Goal: Entertainment & Leisure: Consume media (video, audio)

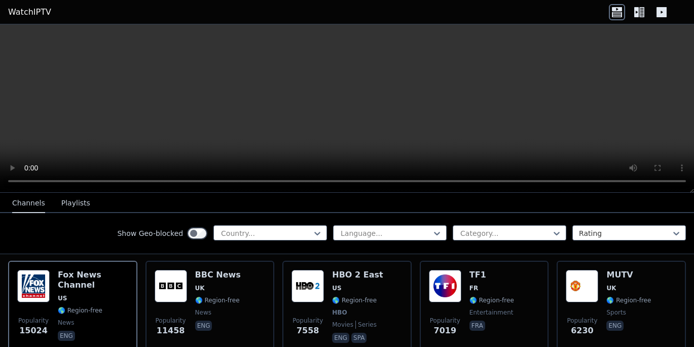
scroll to position [135, 0]
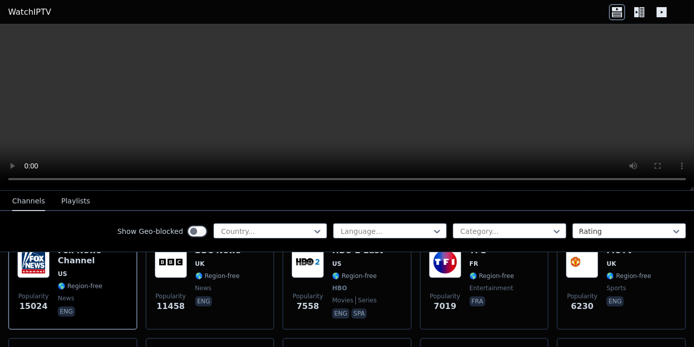
click at [312, 231] on icon at bounding box center [317, 231] width 10 height 10
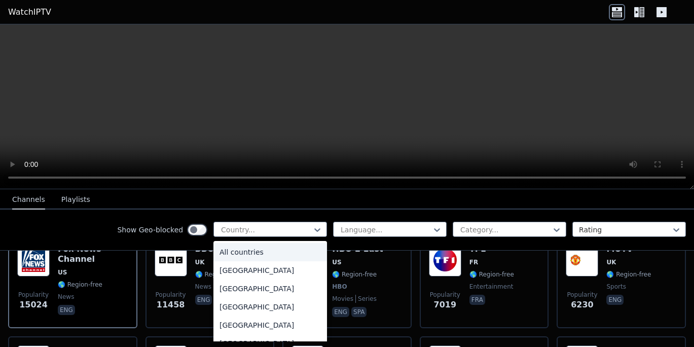
click at [232, 250] on div "All countries" at bounding box center [270, 252] width 114 height 18
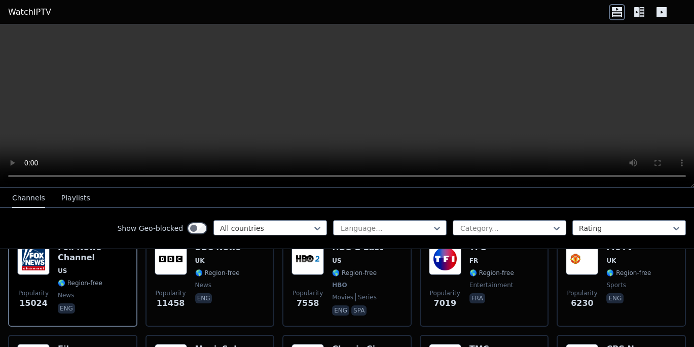
click at [467, 229] on div at bounding box center [505, 228] width 92 height 10
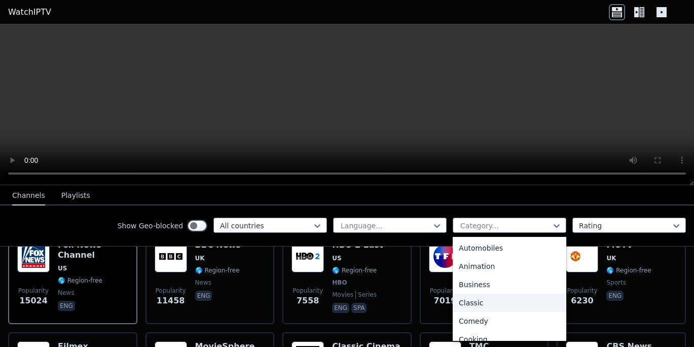
scroll to position [22, 0]
type input "*"
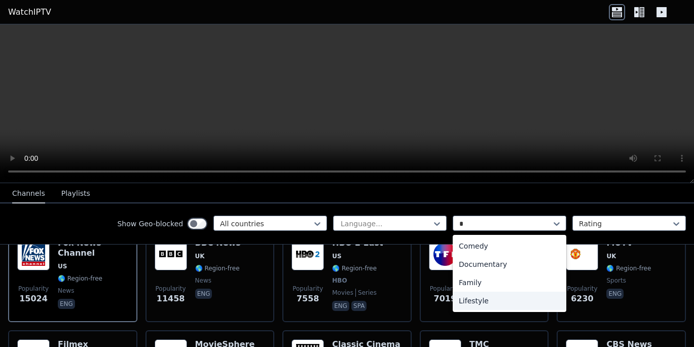
click at [555, 308] on div "Lifestyle" at bounding box center [510, 301] width 114 height 18
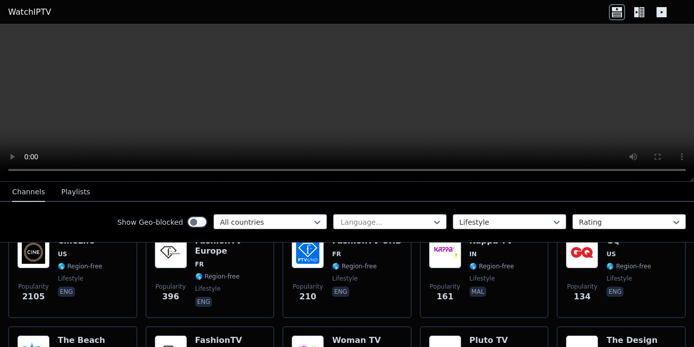
click at [579, 220] on div at bounding box center [625, 222] width 92 height 10
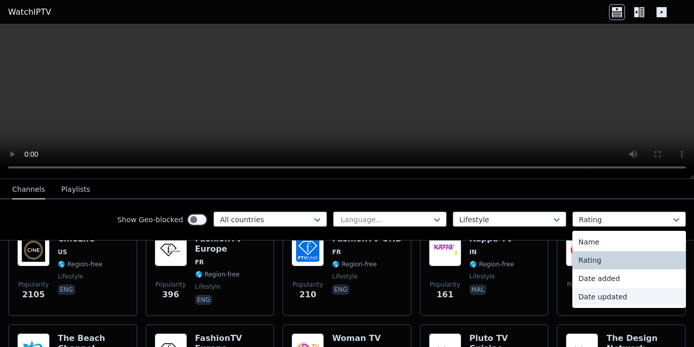
click at [676, 303] on div "Date updated" at bounding box center [629, 296] width 114 height 18
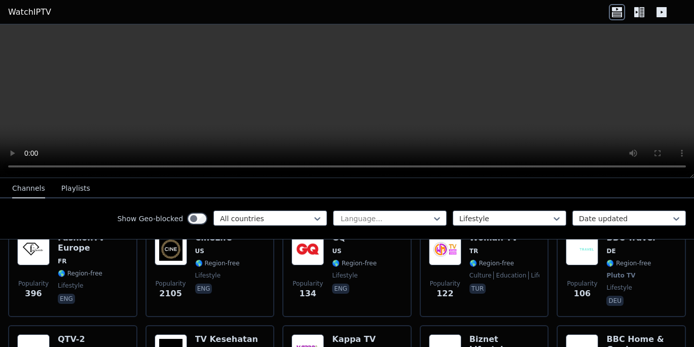
click at [644, 219] on div at bounding box center [625, 218] width 92 height 10
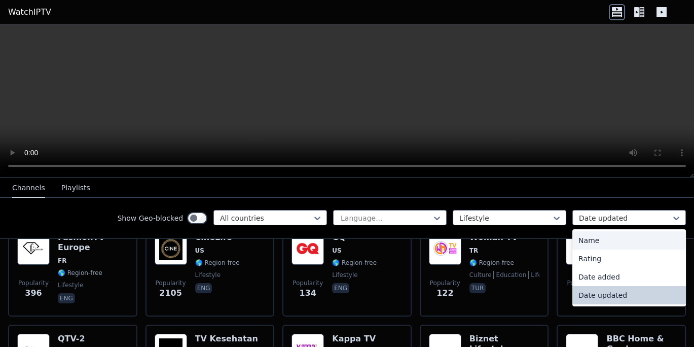
click at [628, 245] on div "Name" at bounding box center [629, 240] width 114 height 18
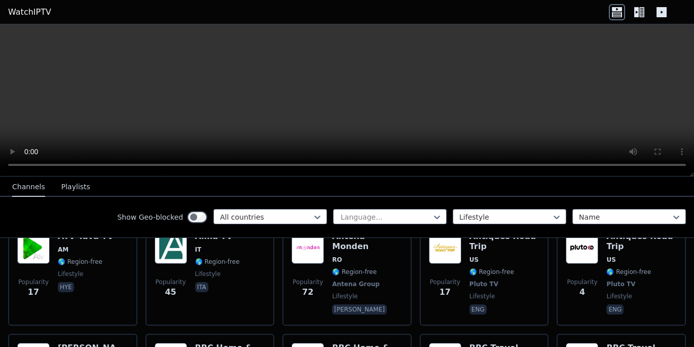
click at [536, 204] on div "Show Geo-blocked All countries Language... Lifestyle option Name, selected. Name" at bounding box center [347, 217] width 694 height 41
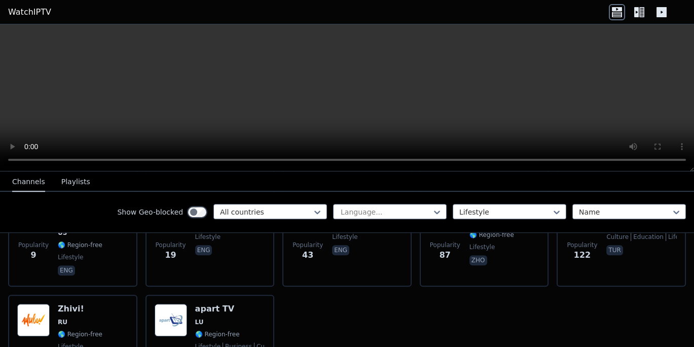
scroll to position [1645, 0]
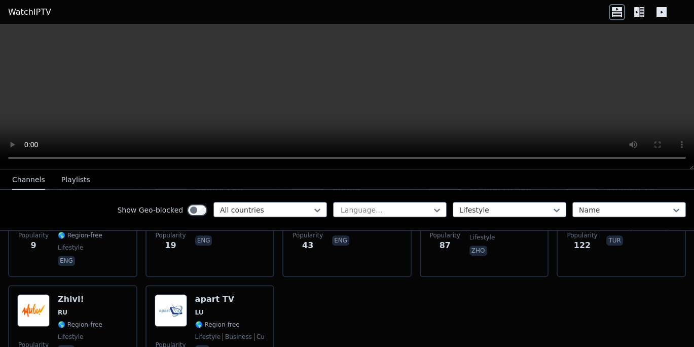
click at [639, 9] on icon at bounding box center [639, 12] width 16 height 16
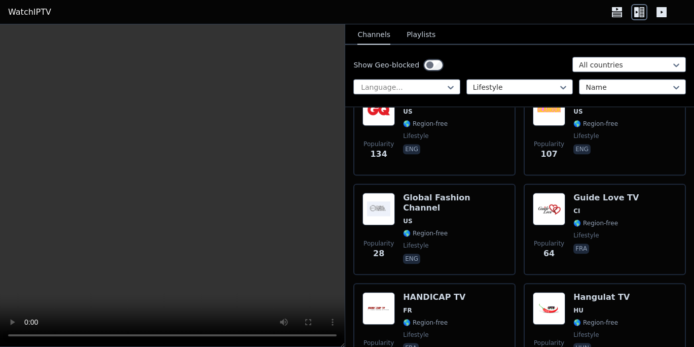
click at [422, 45] on div "Show Geo-blocked All countries Language... Lifestyle Name" at bounding box center [519, 76] width 349 height 62
click at [422, 39] on button "Playlists" at bounding box center [420, 34] width 29 height 19
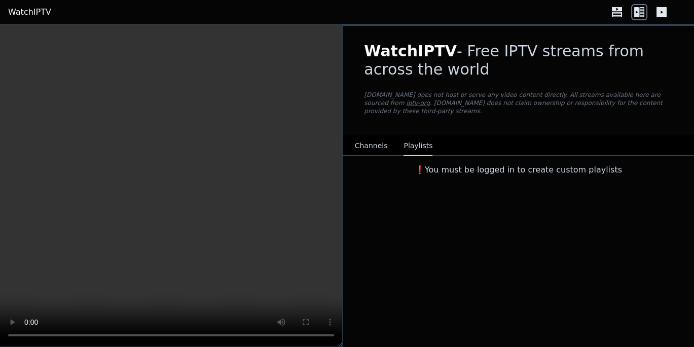
click at [516, 168] on div "❗️You must be logged in to create custom playlists" at bounding box center [518, 168] width 351 height 24
click at [516, 166] on h3 "❗️You must be logged in to create custom playlists" at bounding box center [518, 170] width 341 height 12
click at [516, 164] on h3 "❗️You must be logged in to create custom playlists" at bounding box center [518, 170] width 341 height 12
click at [382, 139] on div "Channels Playlists" at bounding box center [392, 145] width 94 height 19
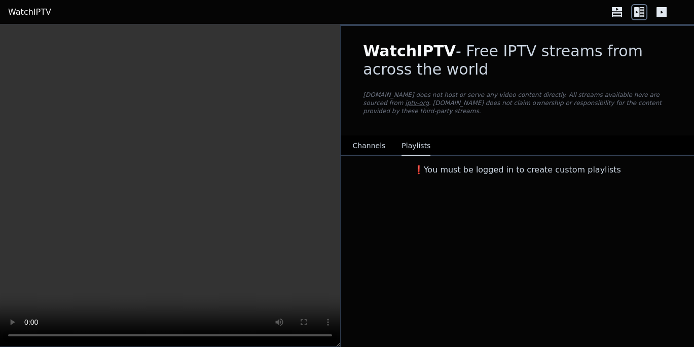
click at [377, 139] on button "Channels" at bounding box center [369, 145] width 33 height 19
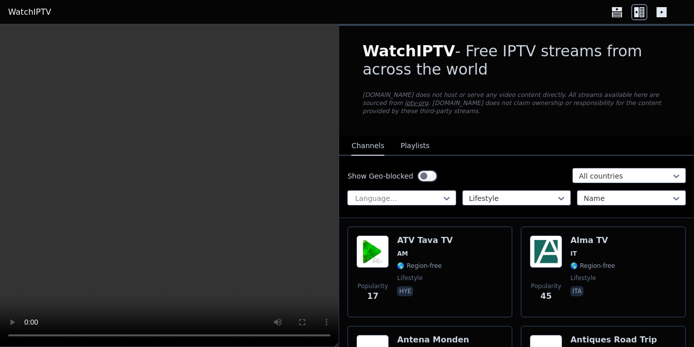
click at [414, 249] on span "AM" at bounding box center [425, 253] width 56 height 8
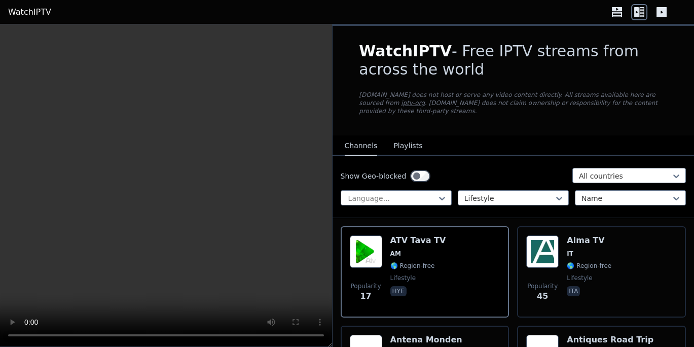
click at [263, 206] on video at bounding box center [166, 185] width 332 height 322
click at [259, 198] on video at bounding box center [166, 185] width 332 height 322
drag, startPoint x: 251, startPoint y: 180, endPoint x: 246, endPoint y: 170, distance: 11.3
click at [248, 173] on video at bounding box center [166, 185] width 332 height 322
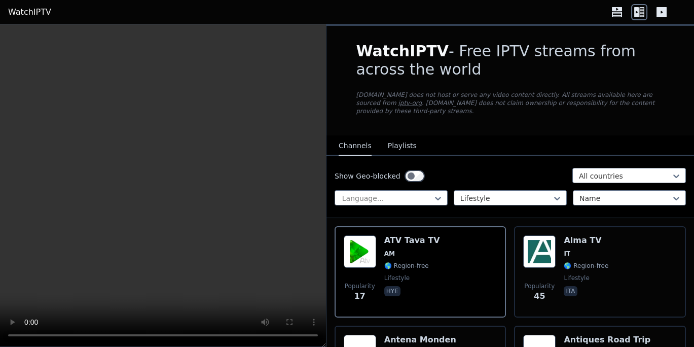
click at [616, 31] on div "WatchIPTV - Free IPTV streams from across the world [DOMAIN_NAME] does not host…" at bounding box center [510, 81] width 341 height 110
click at [616, 23] on header "WatchIPTV" at bounding box center [347, 12] width 694 height 24
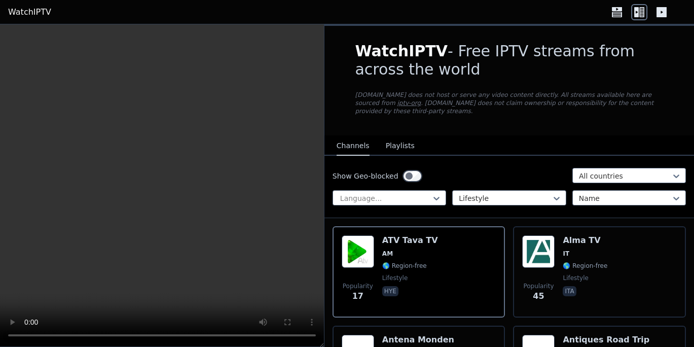
drag, startPoint x: 621, startPoint y: 31, endPoint x: 620, endPoint y: 20, distance: 10.8
click at [620, 20] on body "WatchIPTV WatchIPTV - Free IPTV streams from across the world [DOMAIN_NAME] doe…" at bounding box center [347, 173] width 694 height 347
click at [619, 20] on header "WatchIPTV" at bounding box center [347, 12] width 694 height 24
drag, startPoint x: 619, startPoint y: 14, endPoint x: 619, endPoint y: -5, distance: 19.3
click at [619, 0] on html "WatchIPTV WatchIPTV - Free IPTV streams from across the world [DOMAIN_NAME] doe…" at bounding box center [347, 173] width 694 height 347
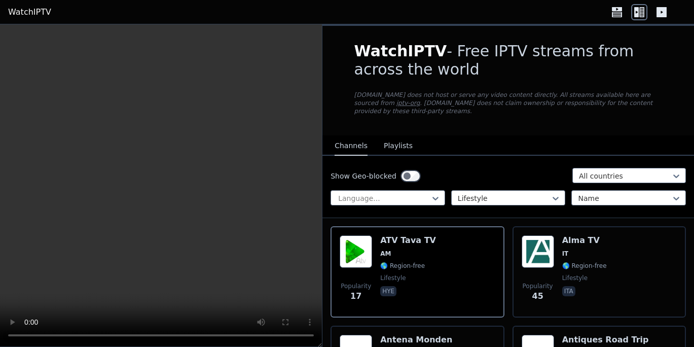
click at [619, 21] on header "WatchIPTV" at bounding box center [347, 12] width 694 height 24
click at [615, 9] on icon at bounding box center [617, 9] width 10 height 4
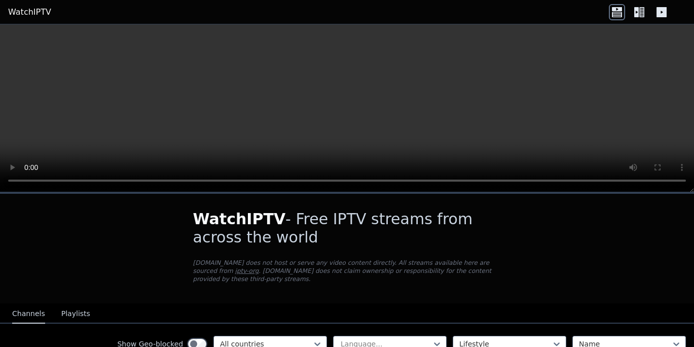
click at [20, 8] on link "WatchIPTV" at bounding box center [29, 12] width 43 height 12
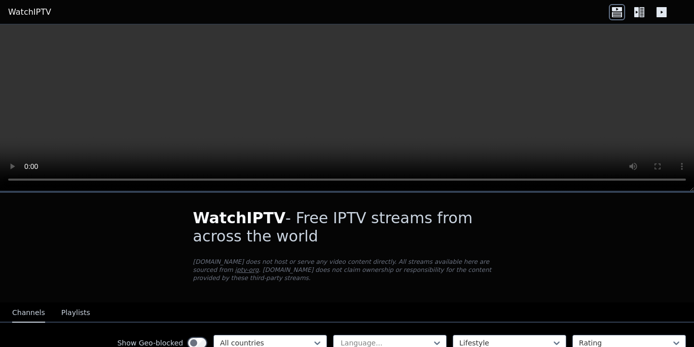
click at [20, 12] on link "WatchIPTV" at bounding box center [29, 12] width 43 height 12
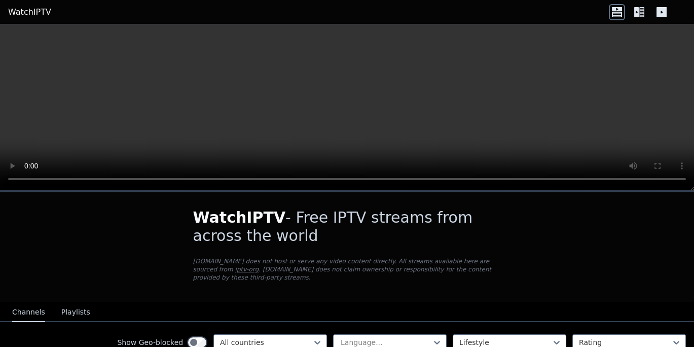
click at [20, 13] on link "WatchIPTV" at bounding box center [29, 12] width 43 height 12
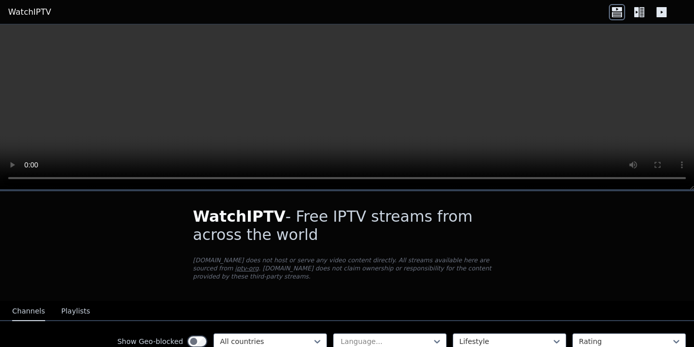
drag, startPoint x: 20, startPoint y: 13, endPoint x: 20, endPoint y: 346, distance: 333.1
click at [20, 346] on body "WatchIPTV WatchIPTV - Free IPTV streams from across the world [DOMAIN_NAME] doe…" at bounding box center [347, 173] width 694 height 347
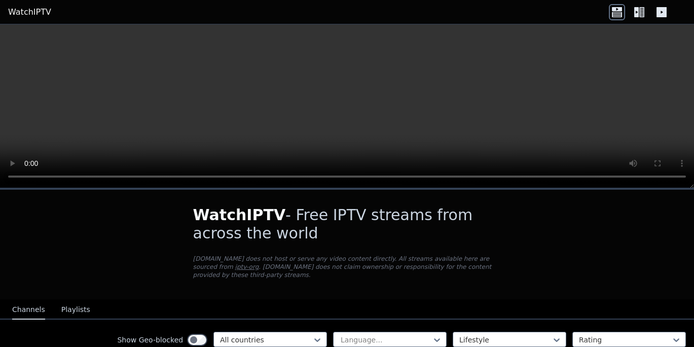
drag, startPoint x: 33, startPoint y: 344, endPoint x: 39, endPoint y: 340, distance: 6.6
click at [39, 341] on div "Show Geo-blocked All countries Language... Lifestyle Rating" at bounding box center [347, 339] width 694 height 41
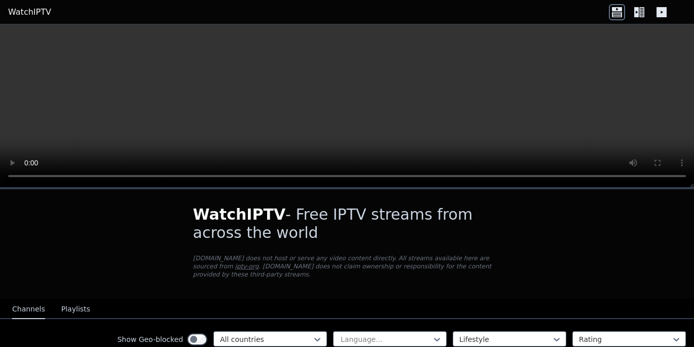
click at [39, 326] on div "Show Geo-blocked All countries Language... Lifestyle Rating" at bounding box center [347, 339] width 694 height 41
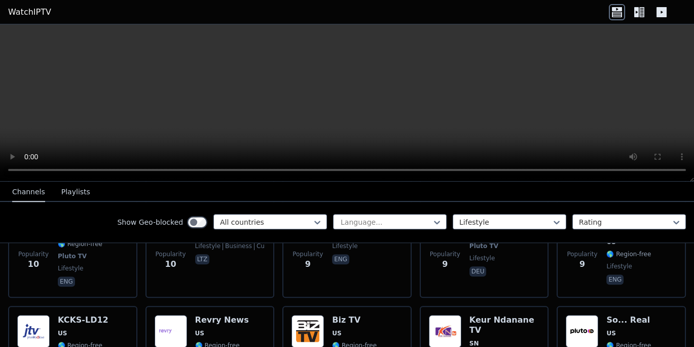
scroll to position [1577, 0]
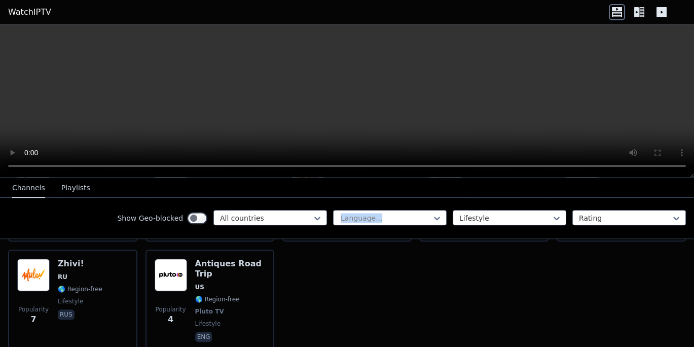
click at [324, 224] on div "Show Geo-blocked All countries Language... Lifestyle Rating" at bounding box center [347, 218] width 694 height 41
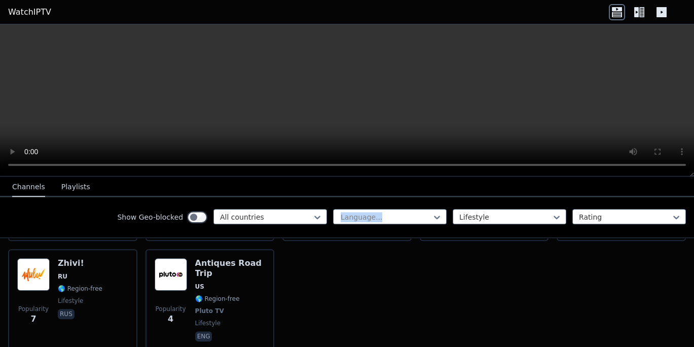
click at [303, 219] on div at bounding box center [266, 217] width 92 height 10
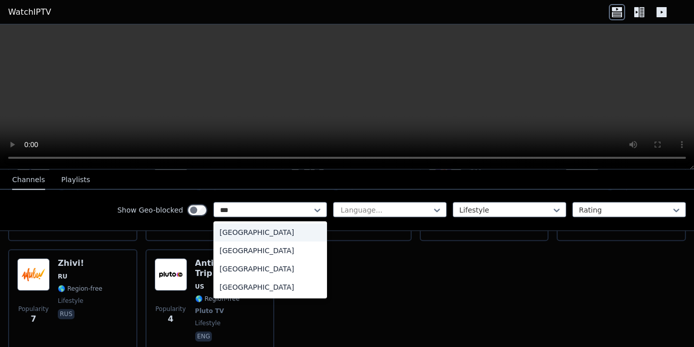
type input "******"
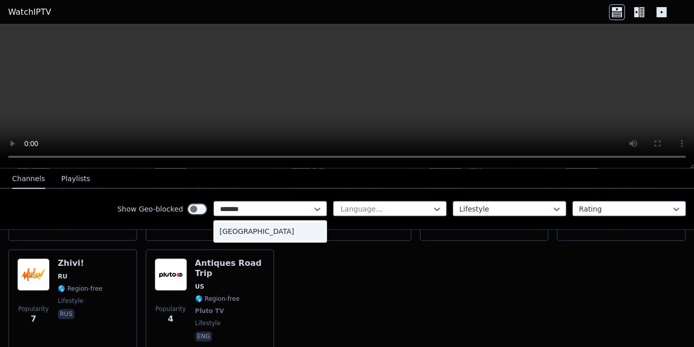
scroll to position [1696, 0]
click at [303, 230] on div "[GEOGRAPHIC_DATA]" at bounding box center [270, 231] width 114 height 18
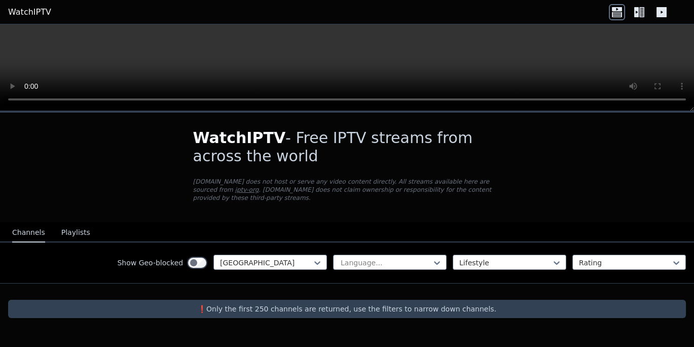
click at [459, 255] on div "Lifestyle" at bounding box center [510, 262] width 114 height 15
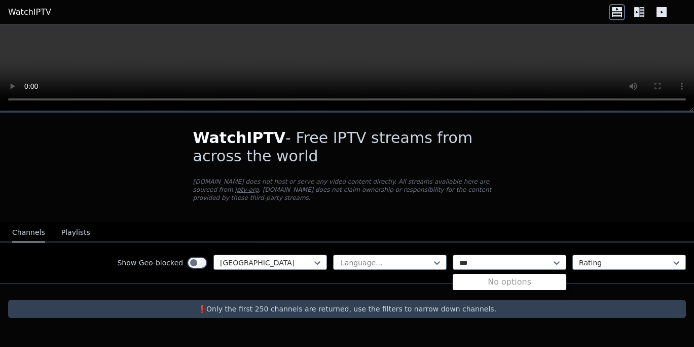
click at [493, 276] on div "No options" at bounding box center [510, 282] width 114 height 12
type input "***"
click at [421, 187] on p "[DOMAIN_NAME] does not host or serve any video content directly. All streams av…" at bounding box center [347, 189] width 308 height 24
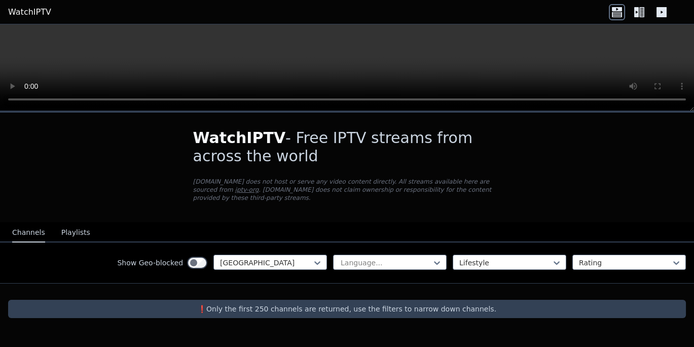
click at [473, 255] on div "Lifestyle" at bounding box center [510, 262] width 114 height 15
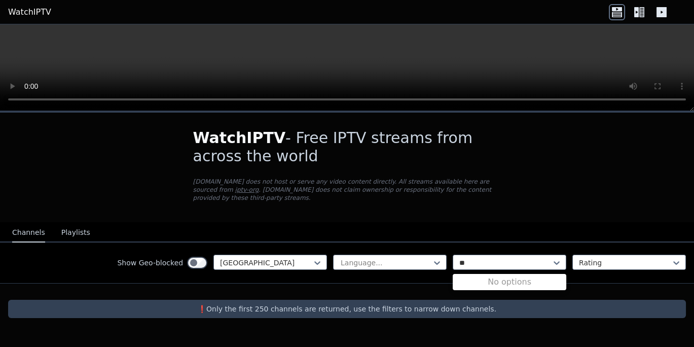
type input "*"
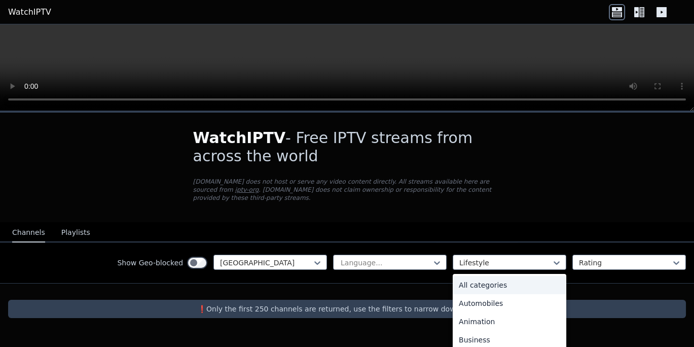
click at [548, 276] on div "All categories" at bounding box center [510, 285] width 114 height 18
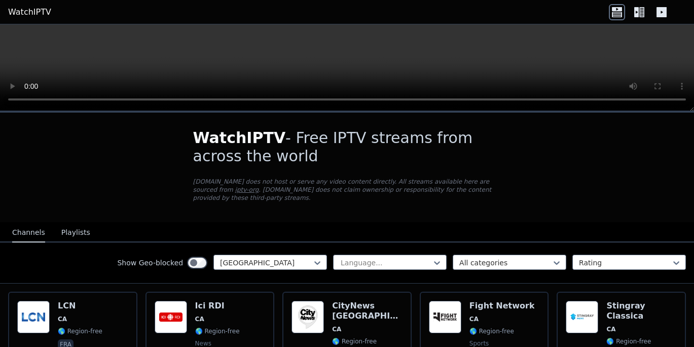
click at [73, 346] on div "LCN CA 🌎 Region-free fra" at bounding box center [80, 349] width 45 height 97
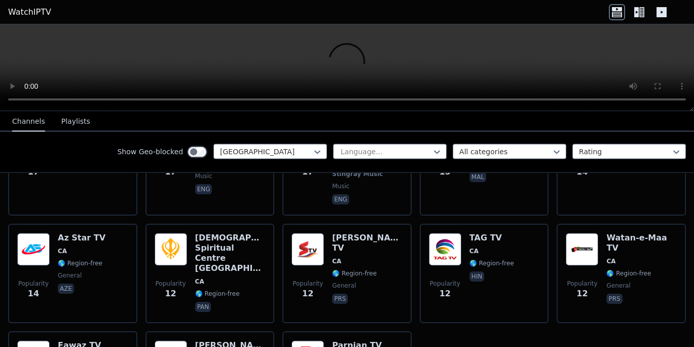
scroll to position [2524, 0]
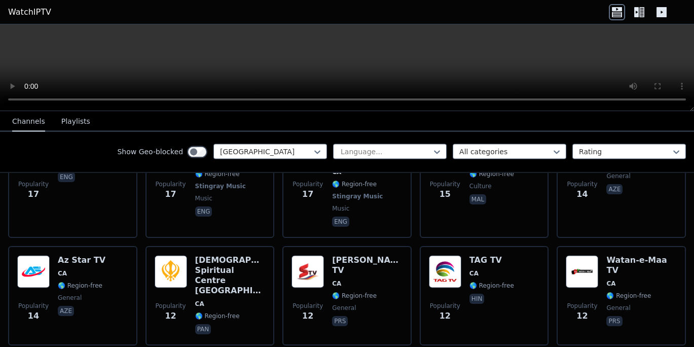
click at [148, 148] on label "Show Geo-blocked" at bounding box center [150, 152] width 66 height 10
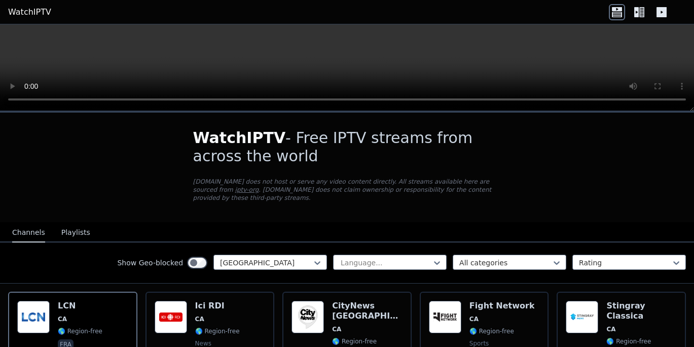
scroll to position [0, 0]
click at [111, 229] on nav "Channels Playlists" at bounding box center [347, 232] width 694 height 20
click at [61, 229] on button "Playlists" at bounding box center [75, 232] width 29 height 19
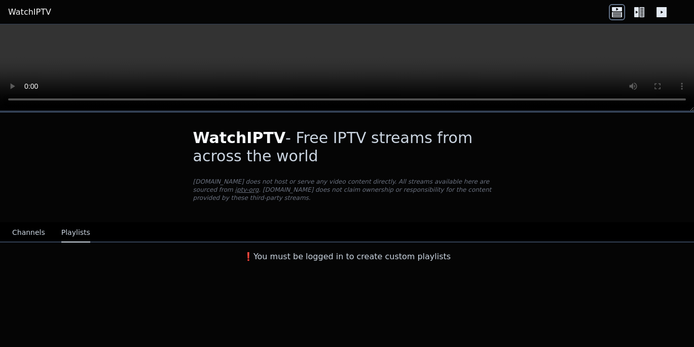
click at [328, 250] on h3 "❗️You must be logged in to create custom playlists" at bounding box center [347, 256] width 341 height 12
click at [323, 256] on div "❗️You must be logged in to create custom playlists" at bounding box center [347, 254] width 694 height 24
click at [327, 254] on div "❗️You must be logged in to create custom playlists" at bounding box center [347, 254] width 694 height 24
drag, startPoint x: 327, startPoint y: 254, endPoint x: 409, endPoint y: 253, distance: 82.2
click at [407, 253] on h3 "❗️You must be logged in to create custom playlists" at bounding box center [347, 256] width 341 height 12
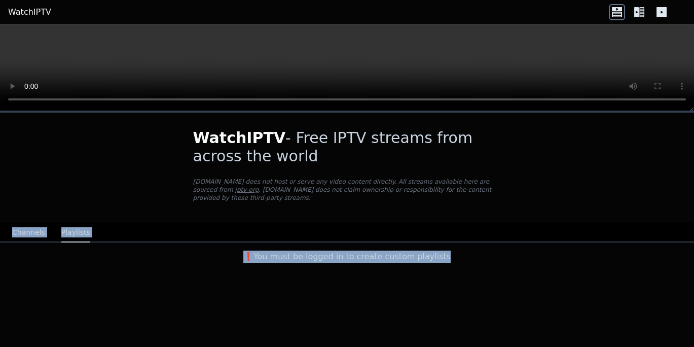
drag, startPoint x: 409, startPoint y: 253, endPoint x: 499, endPoint y: 178, distance: 116.3
click at [499, 182] on div "WatchIPTV - Free IPTV streams from across the world [DOMAIN_NAME] does not host…" at bounding box center [347, 190] width 694 height 154
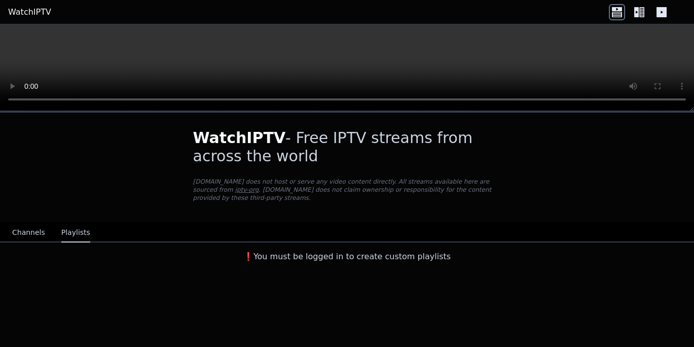
click at [505, 95] on div "WatchIPTV - Free IPTV streams from across the world [DOMAIN_NAME] does not host…" at bounding box center [347, 185] width 694 height 322
click at [498, 2] on header "WatchIPTV" at bounding box center [347, 12] width 694 height 24
click at [498, 183] on p "[DOMAIN_NAME] does not host or serve any video content directly. All streams av…" at bounding box center [347, 189] width 308 height 24
click at [32, 7] on link "WatchIPTV" at bounding box center [29, 12] width 43 height 12
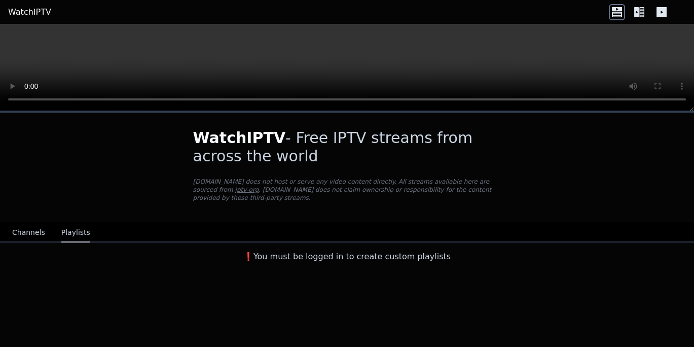
click at [32, 7] on link "WatchIPTV" at bounding box center [29, 12] width 43 height 12
click at [668, 27] on video at bounding box center [347, 67] width 694 height 87
click at [667, 7] on icon at bounding box center [662, 12] width 16 height 16
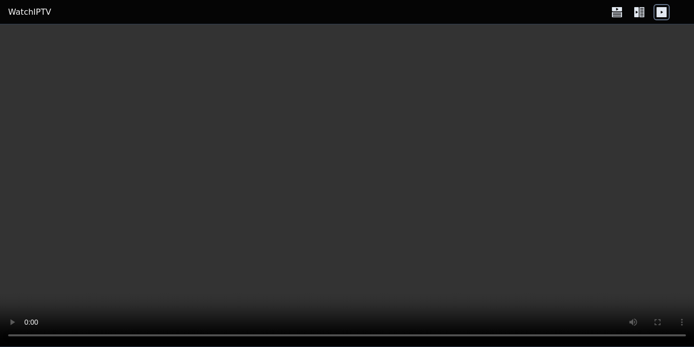
click at [22, 10] on link "WatchIPTV" at bounding box center [29, 12] width 43 height 12
